Goal: Task Accomplishment & Management: Use online tool/utility

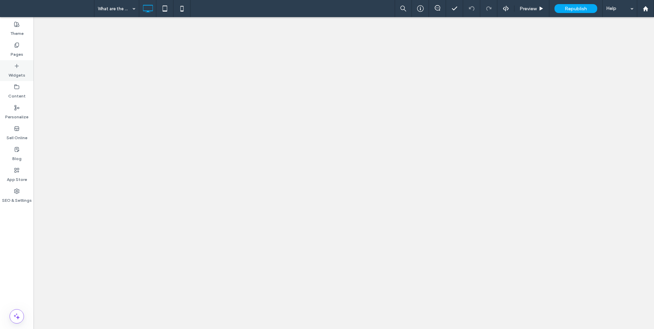
click at [9, 56] on div "Pages" at bounding box center [17, 49] width 34 height 21
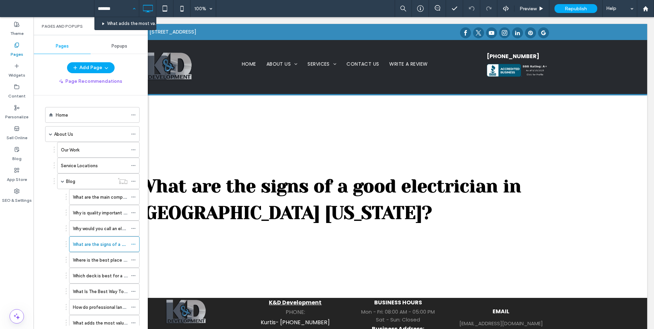
type input "********"
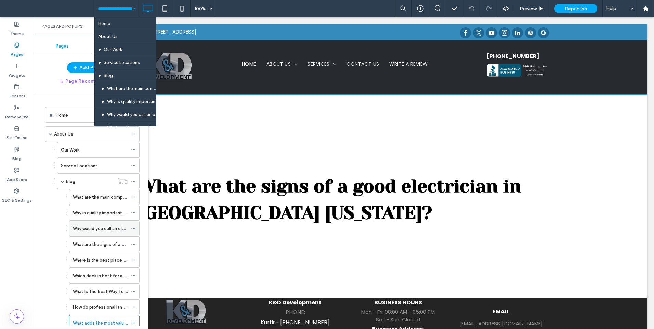
click at [88, 226] on label "Why would you call an electrician in [GEOGRAPHIC_DATA] [US_STATE]?" at bounding box center [146, 229] width 146 height 12
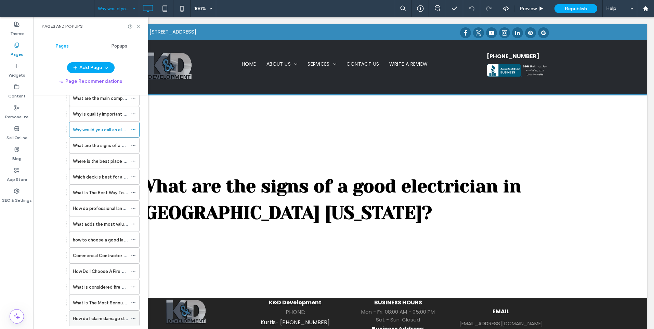
scroll to position [114, 0]
click at [81, 240] on label "Commercial Contractor Denver CO kd development" at bounding box center [126, 241] width 107 height 12
click at [84, 304] on label "How do I claim damage due to fire?" at bounding box center [109, 304] width 72 height 12
click at [106, 271] on label "What is considered fire damage?" at bounding box center [107, 272] width 68 height 12
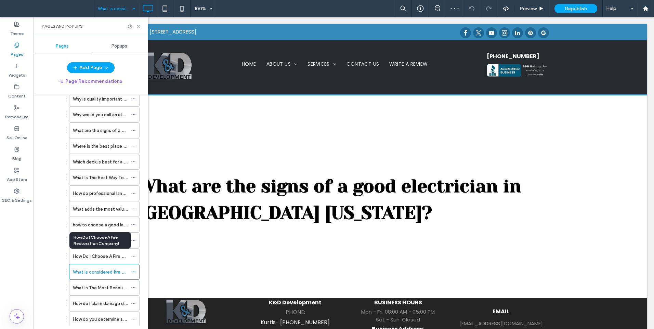
click at [111, 253] on label "How Do I Choose A Fire Restoration Company!" at bounding box center [120, 257] width 95 height 12
click at [85, 242] on label "Commercial Contractor Denver CO kd development" at bounding box center [126, 241] width 107 height 12
click at [137, 28] on icon at bounding box center [138, 26] width 5 height 5
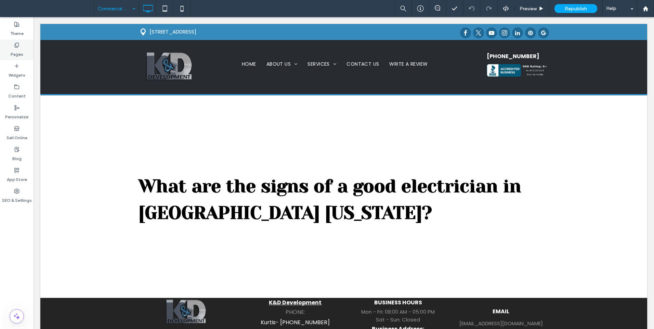
click at [17, 47] on use at bounding box center [17, 45] width 4 height 4
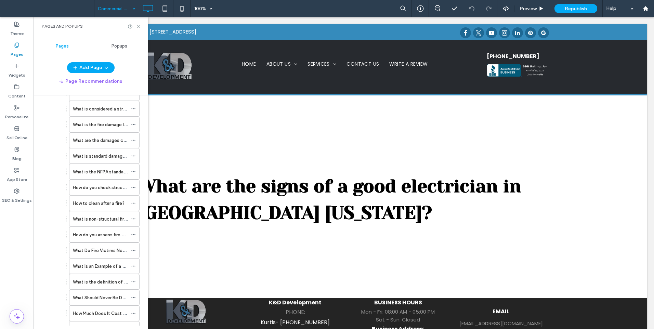
scroll to position [228, 0]
click at [131, 125] on div "Commercial Contractor Denver CO kd development" at bounding box center [104, 126] width 71 height 16
click at [133, 126] on icon at bounding box center [133, 126] width 5 height 5
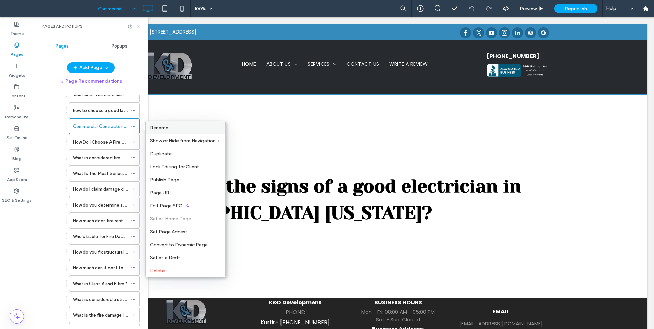
click at [154, 129] on span "Rename" at bounding box center [159, 128] width 18 height 6
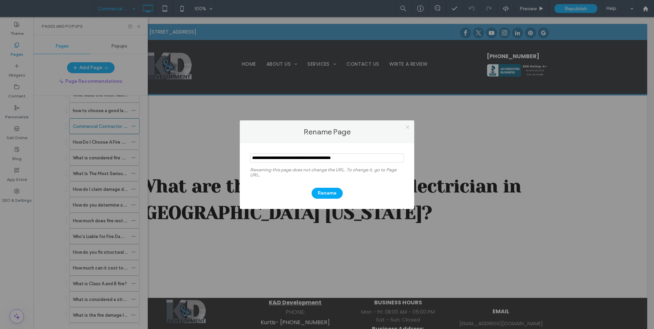
click at [409, 127] on icon at bounding box center [407, 127] width 5 height 5
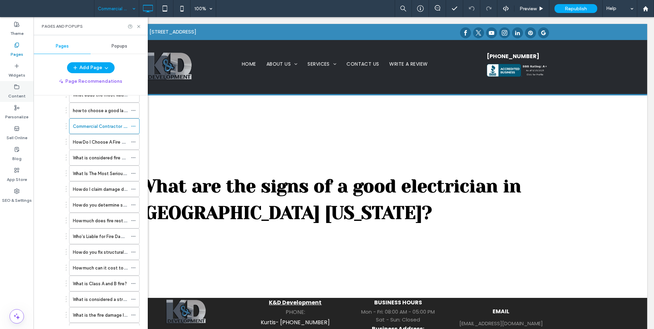
click at [22, 99] on label "Content" at bounding box center [16, 95] width 17 height 10
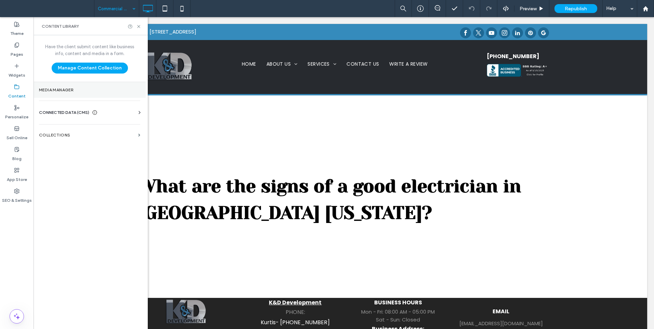
click at [74, 90] on label "Media Manager" at bounding box center [89, 90] width 101 height 5
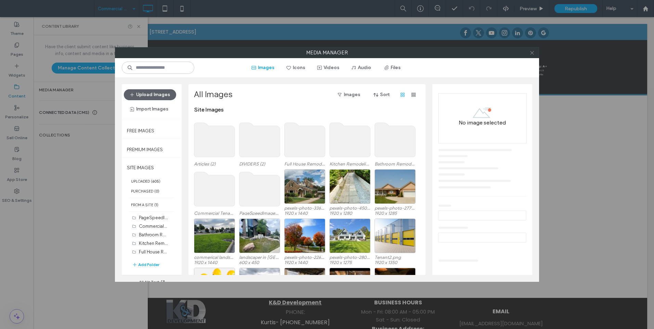
click at [530, 50] on icon at bounding box center [532, 52] width 5 height 5
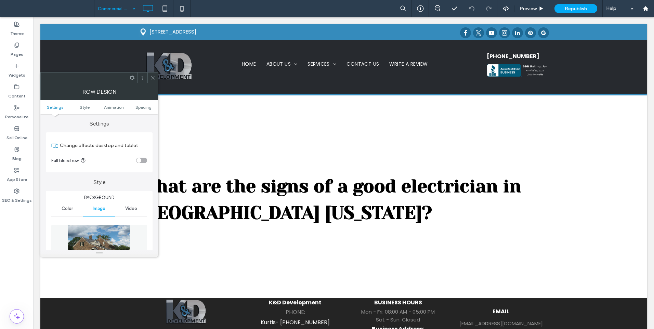
click at [74, 231] on img at bounding box center [99, 248] width 63 height 47
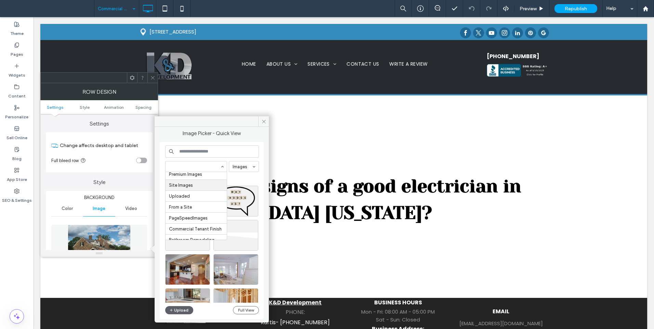
scroll to position [79, 0]
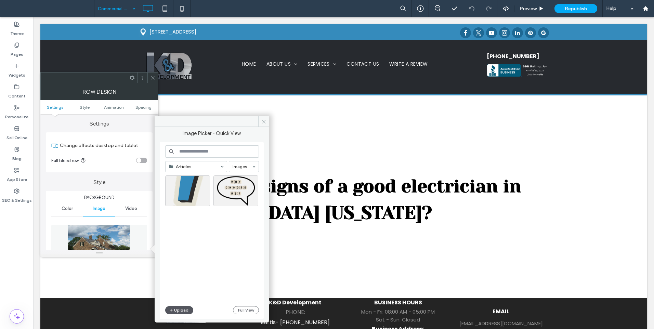
click at [177, 311] on button "Upload" at bounding box center [179, 310] width 28 height 8
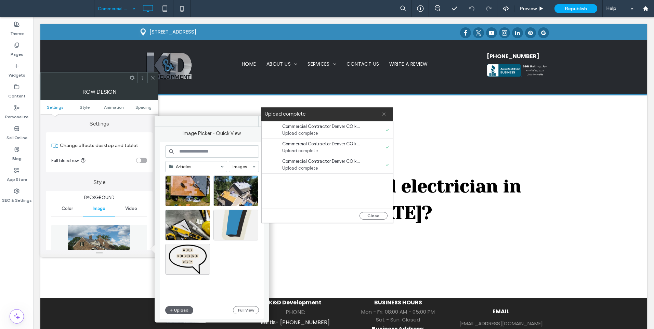
click at [382, 115] on icon at bounding box center [384, 114] width 4 height 4
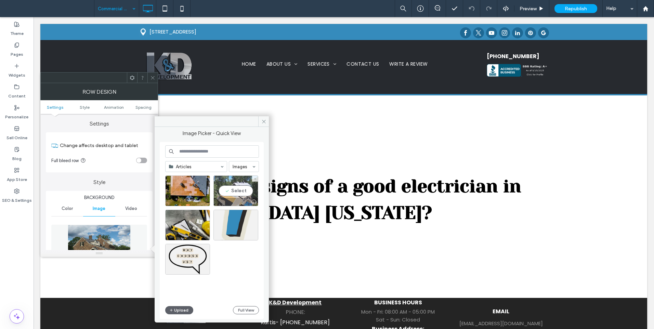
click at [235, 192] on div "Select" at bounding box center [236, 191] width 45 height 31
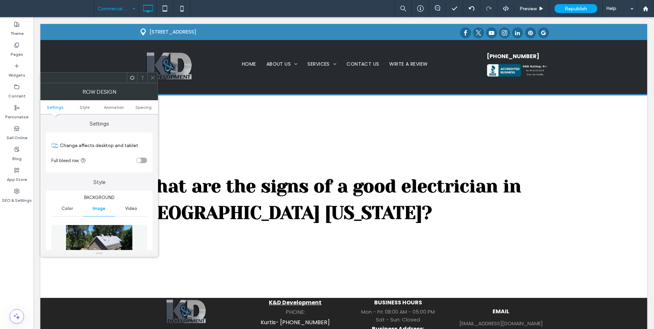
click at [153, 79] on icon at bounding box center [152, 77] width 5 height 5
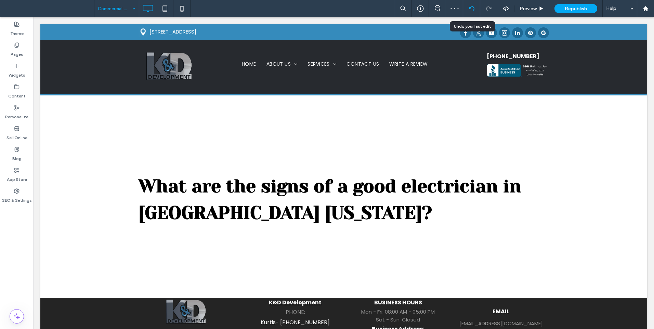
click at [470, 9] on use at bounding box center [471, 8] width 5 height 4
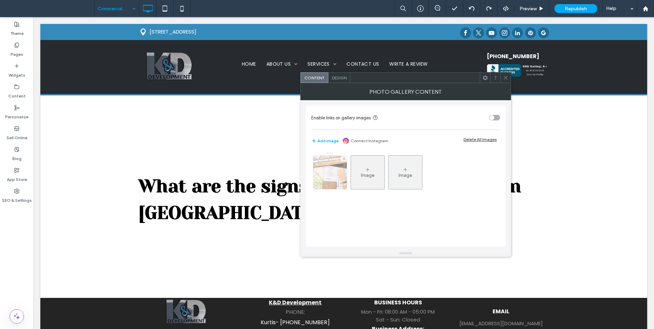
click at [340, 176] on img at bounding box center [331, 173] width 48 height 34
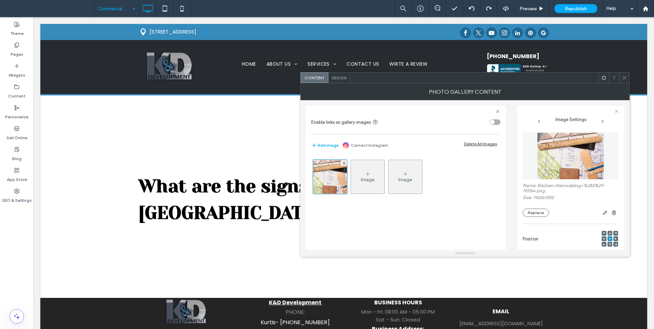
click at [553, 167] on figure at bounding box center [570, 155] width 95 height 47
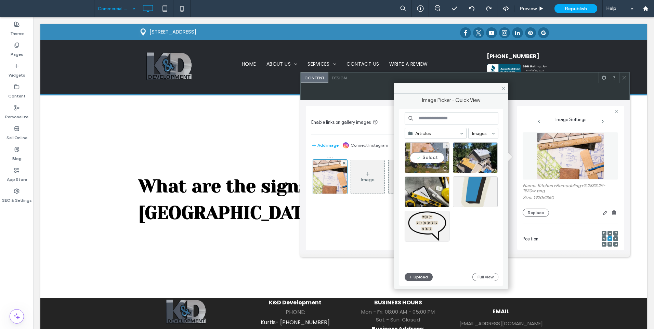
click at [434, 157] on div "Select" at bounding box center [427, 157] width 45 height 31
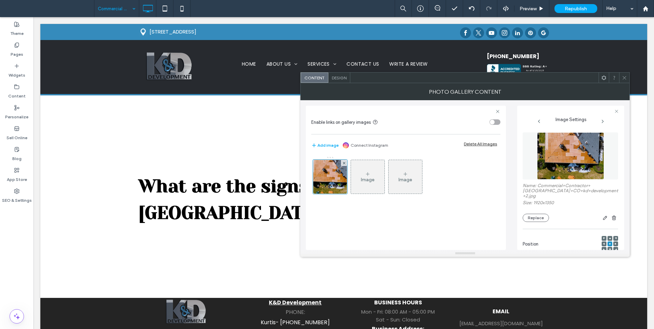
click at [624, 79] on icon at bounding box center [624, 77] width 5 height 5
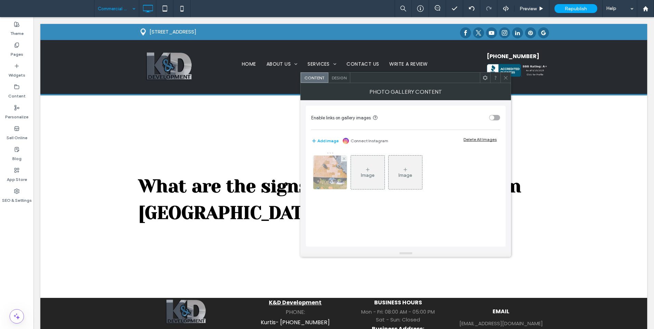
click at [328, 165] on img at bounding box center [331, 173] width 48 height 34
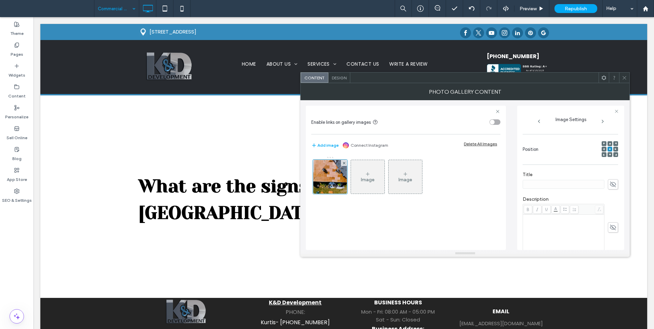
scroll to position [182, 0]
click at [611, 227] on icon "button" at bounding box center [613, 227] width 5 height 5
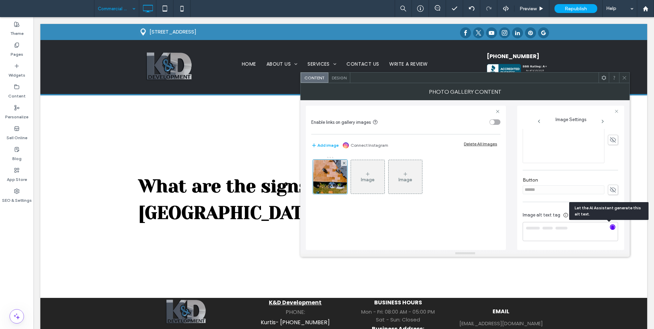
type textarea "**********"
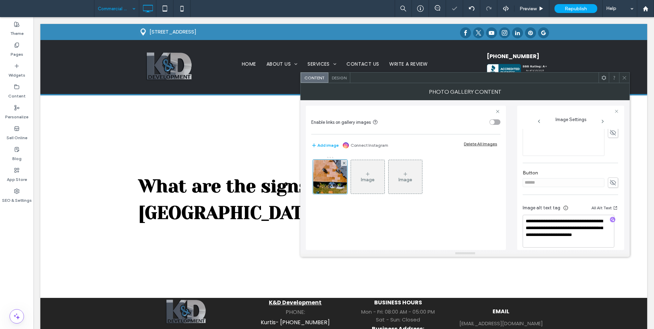
scroll to position [196, 0]
click at [625, 80] on icon at bounding box center [624, 77] width 5 height 5
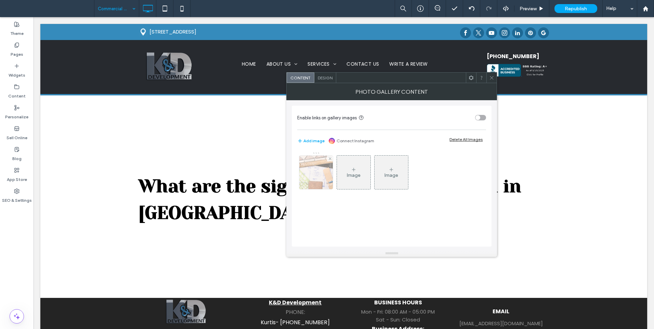
click at [307, 180] on img at bounding box center [317, 173] width 48 height 34
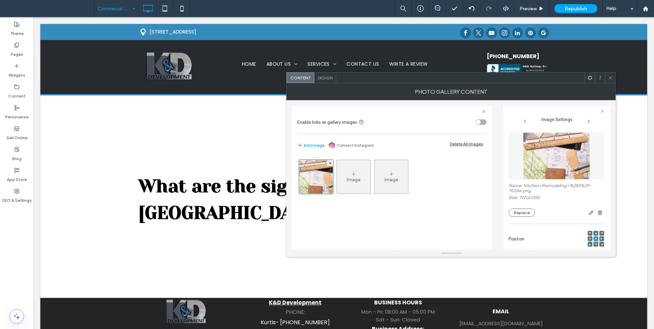
click at [541, 175] on img at bounding box center [556, 155] width 67 height 47
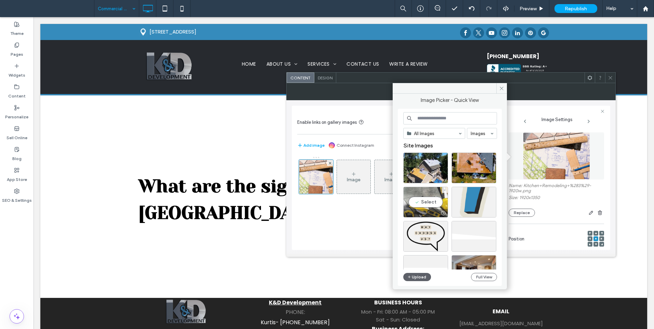
click at [423, 201] on div "Select" at bounding box center [426, 202] width 45 height 31
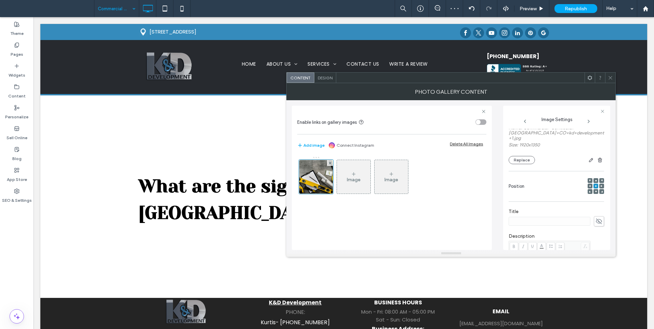
scroll to position [182, 0]
click at [597, 228] on icon "button" at bounding box center [599, 227] width 5 height 5
type textarea "**********"
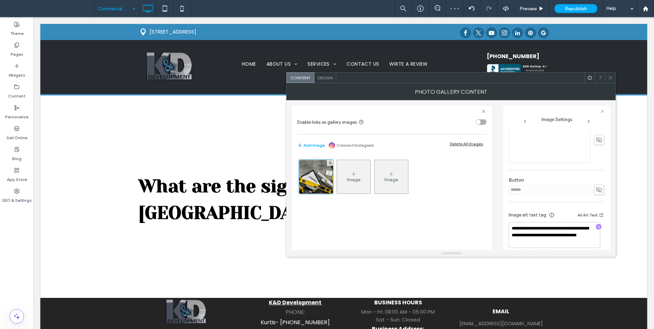
click at [610, 80] on icon at bounding box center [610, 77] width 5 height 5
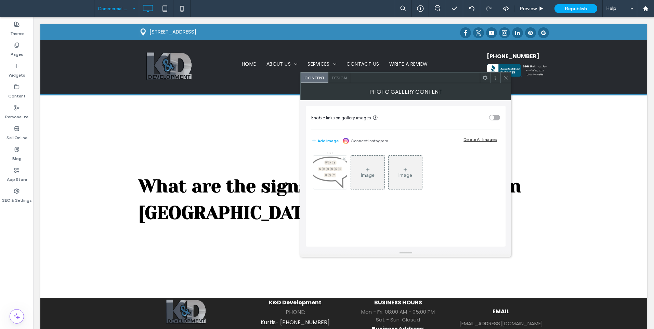
click at [342, 178] on img at bounding box center [331, 173] width 48 height 34
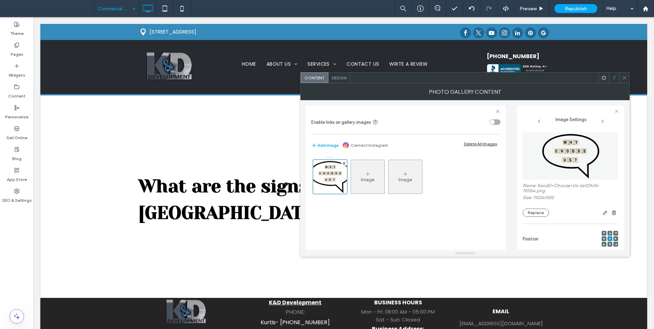
scroll to position [177, 0]
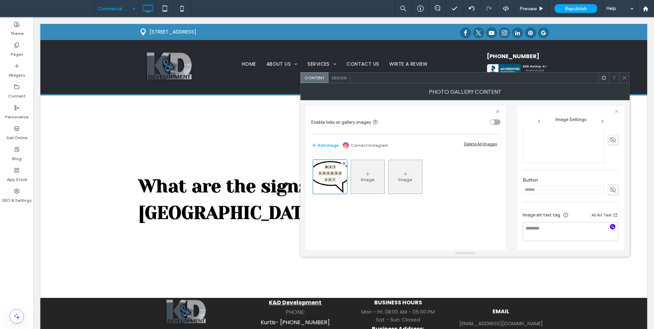
click at [611, 226] on icon "button" at bounding box center [613, 227] width 5 height 5
type textarea "**********"
click at [624, 77] on use at bounding box center [624, 77] width 3 height 3
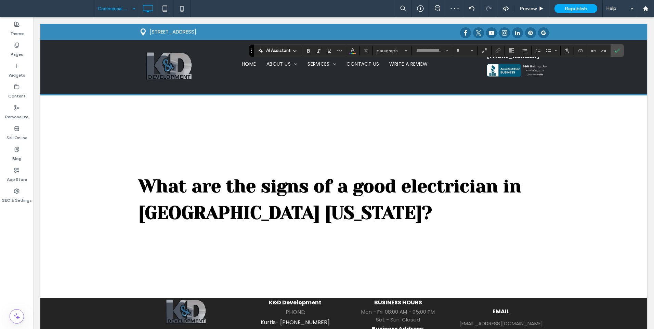
type input "*******"
type input "**"
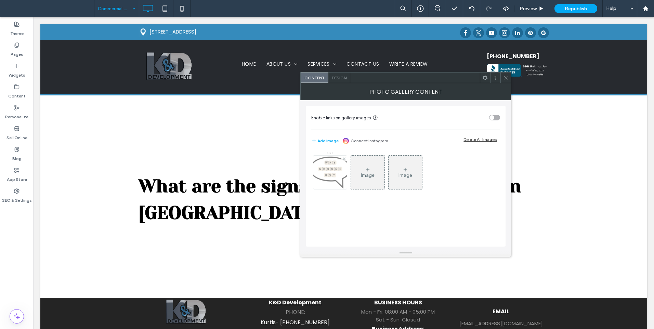
click at [326, 173] on img at bounding box center [331, 173] width 48 height 34
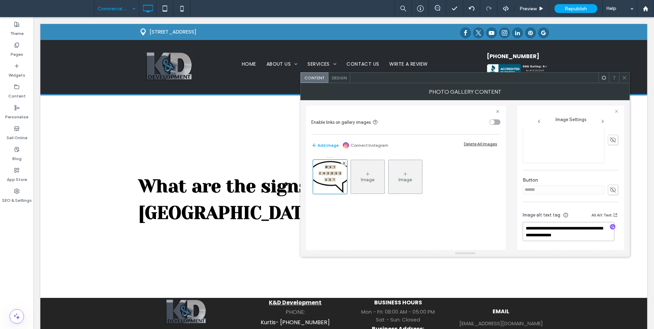
click at [560, 233] on textarea "**********" at bounding box center [569, 231] width 92 height 19
paste textarea "To enrich screen reader interactions, please activate Accessibility in Grammarl…"
type textarea "**********"
click at [510, 221] on div "**********" at bounding box center [465, 175] width 319 height 150
click at [627, 81] on span at bounding box center [624, 78] width 5 height 10
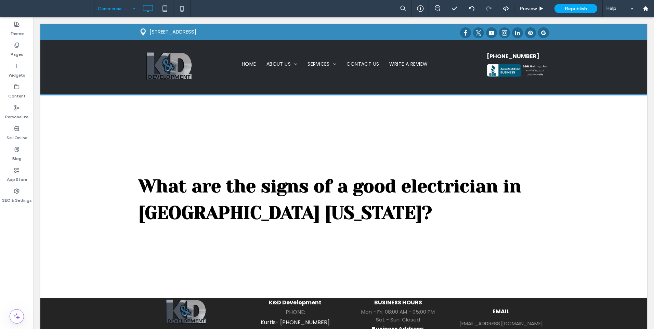
type input "*******"
type input "**"
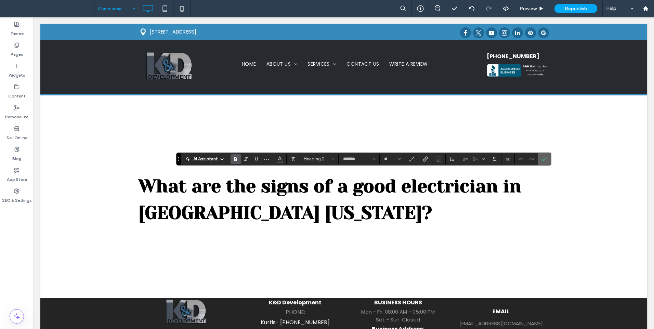
click at [549, 157] on label "Confirm" at bounding box center [545, 159] width 10 height 12
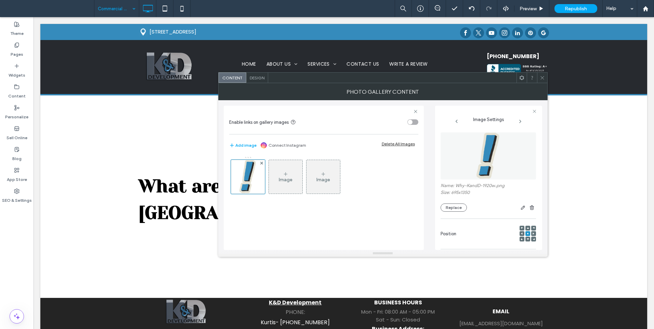
scroll to position [172, 0]
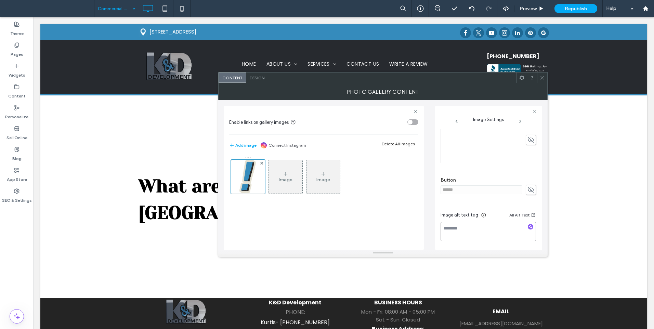
click at [475, 230] on textarea at bounding box center [488, 231] width 95 height 19
paste textarea "**********"
type textarea "**********"
click at [545, 80] on icon at bounding box center [542, 77] width 5 height 5
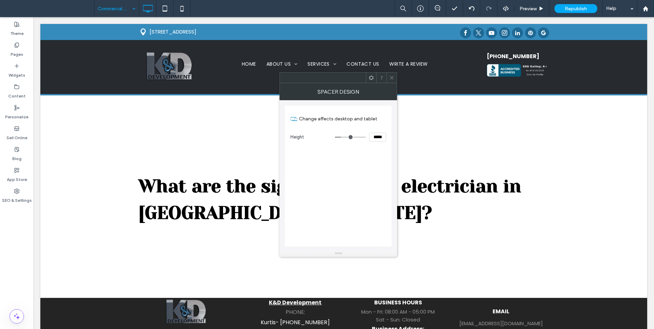
click at [395, 79] on div at bounding box center [392, 78] width 10 height 10
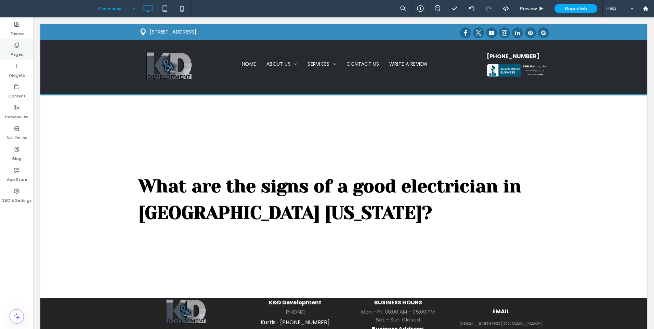
click at [19, 55] on label "Pages" at bounding box center [17, 53] width 13 height 10
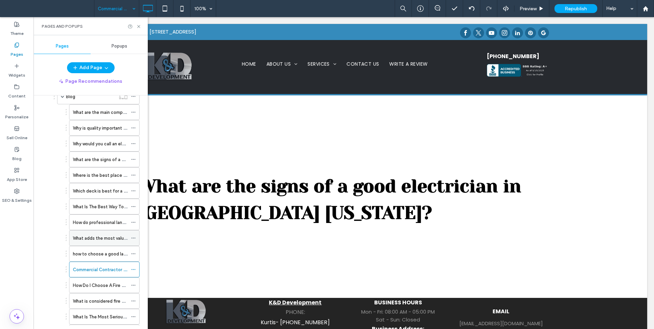
scroll to position [114, 0]
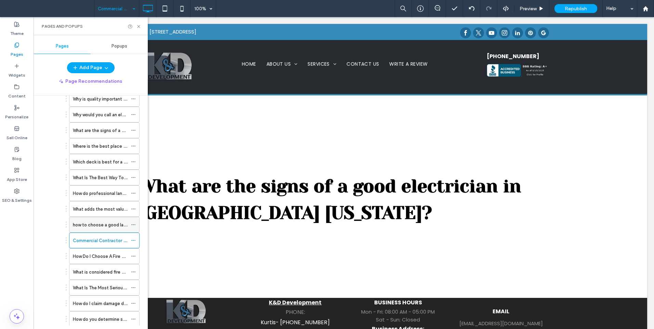
click at [100, 227] on label "how to choose a good landscaper in [GEOGRAPHIC_DATA] [US_STATE]?" at bounding box center [147, 225] width 149 height 12
